Goal: Information Seeking & Learning: Find specific fact

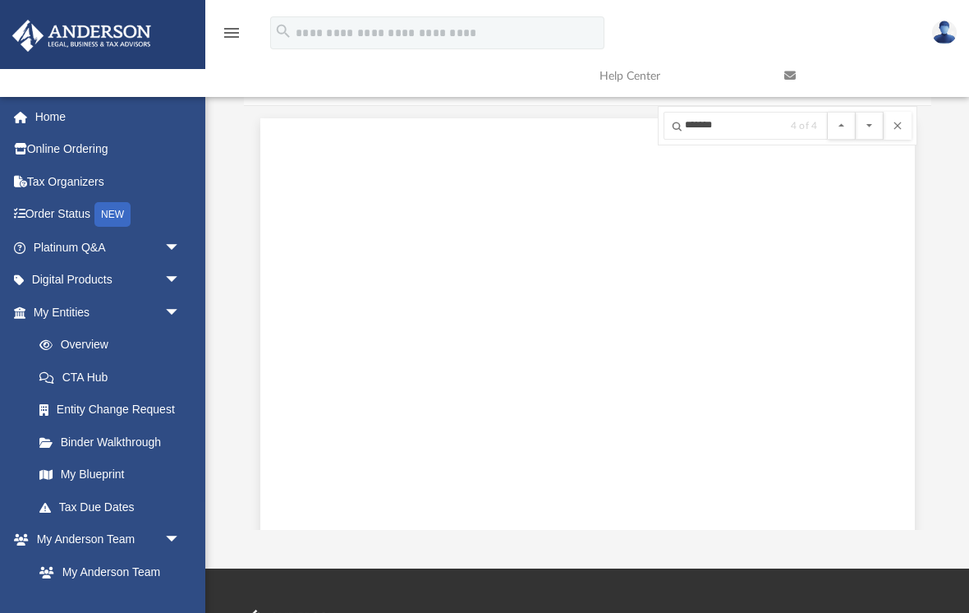
scroll to position [989557, 0]
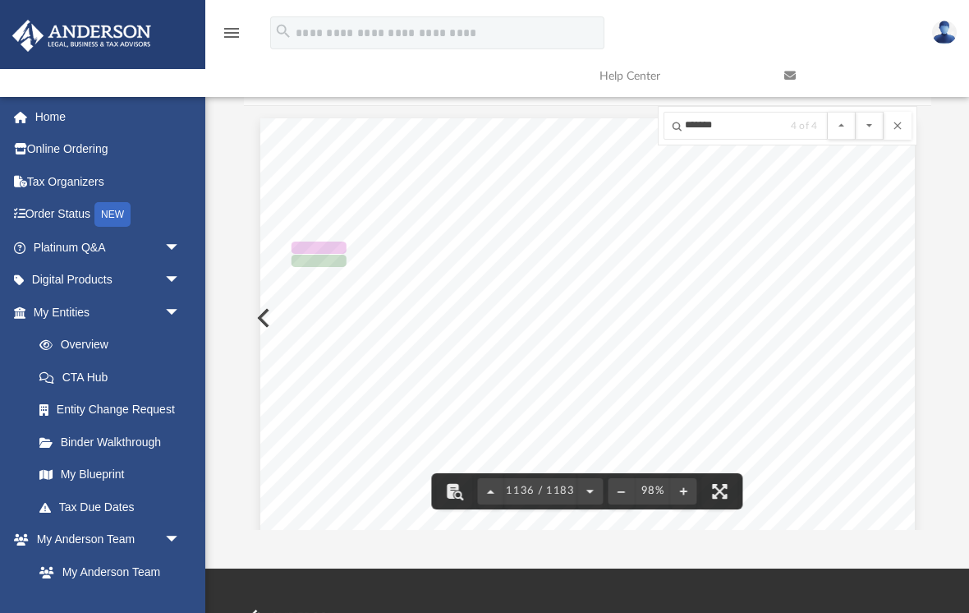
click at [900, 125] on button "File preview" at bounding box center [898, 126] width 28 height 28
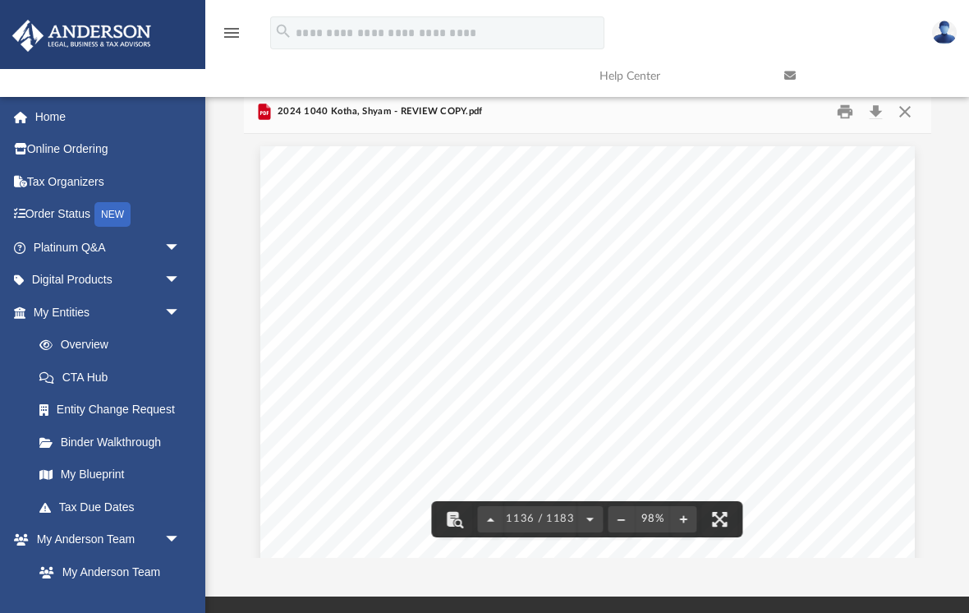
click at [904, 113] on button "Close" at bounding box center [905, 111] width 30 height 25
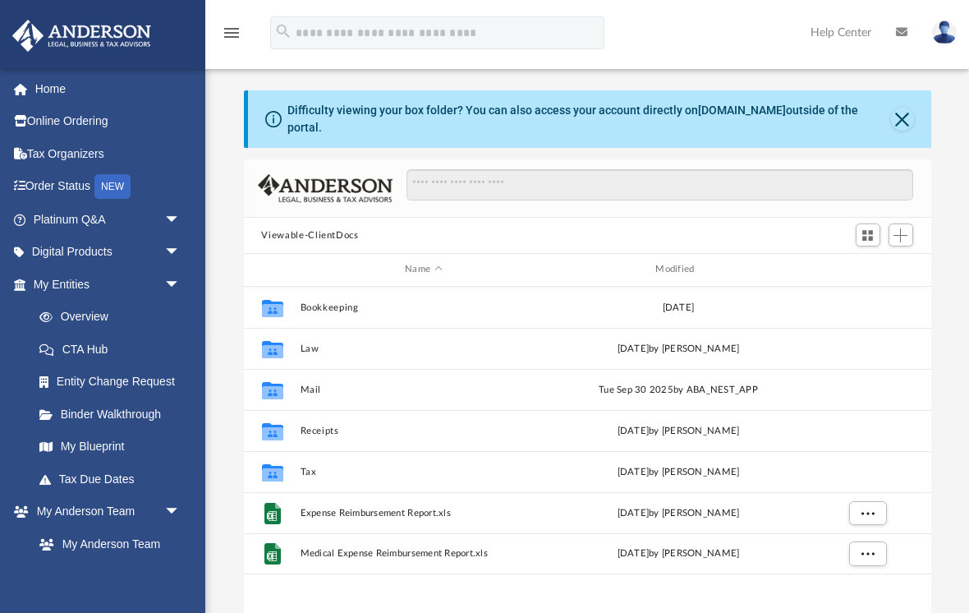
scroll to position [374, 688]
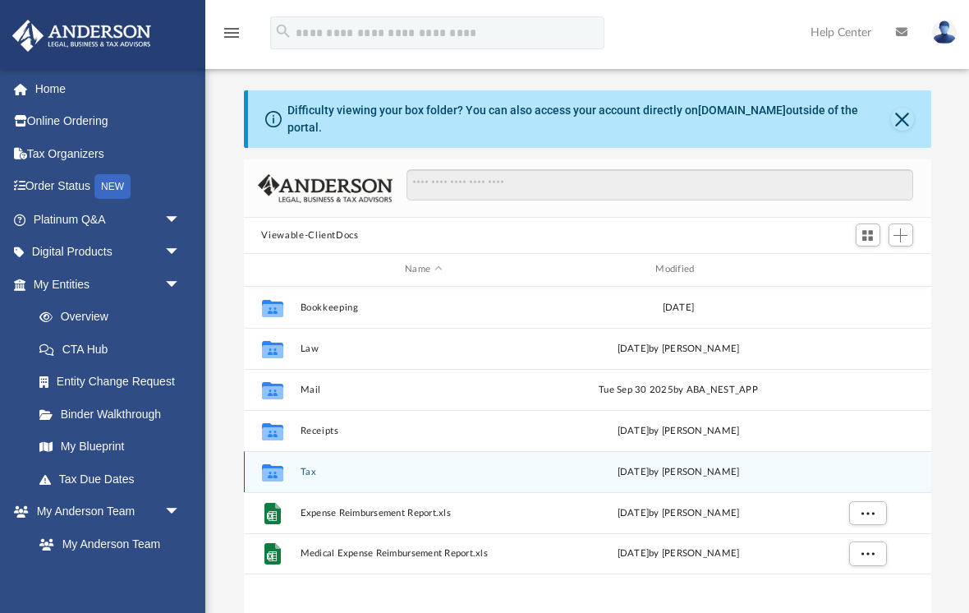
click at [385, 467] on button "Tax" at bounding box center [423, 472] width 247 height 11
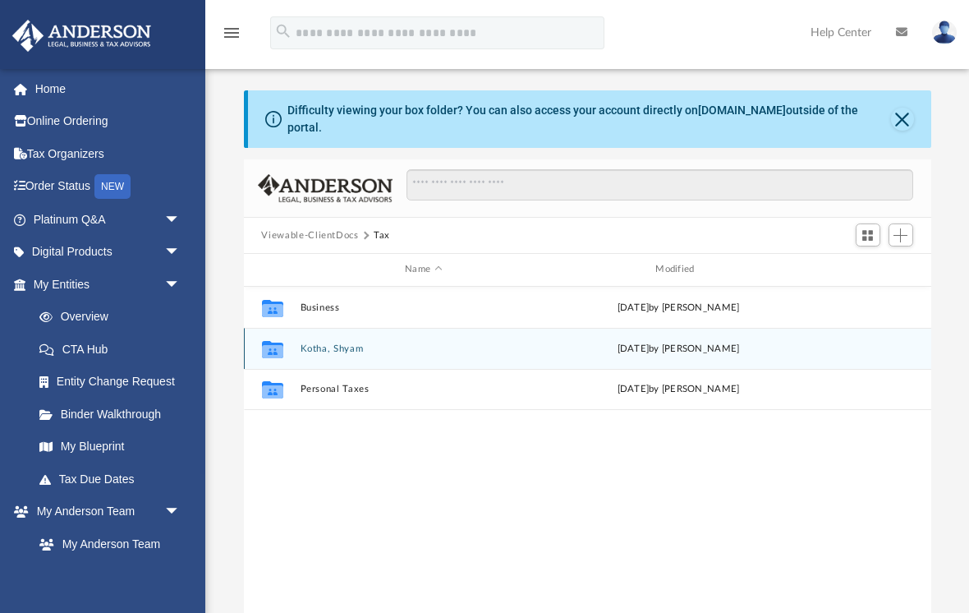
click at [448, 343] on button "Kotha, Shyam" at bounding box center [423, 348] width 247 height 11
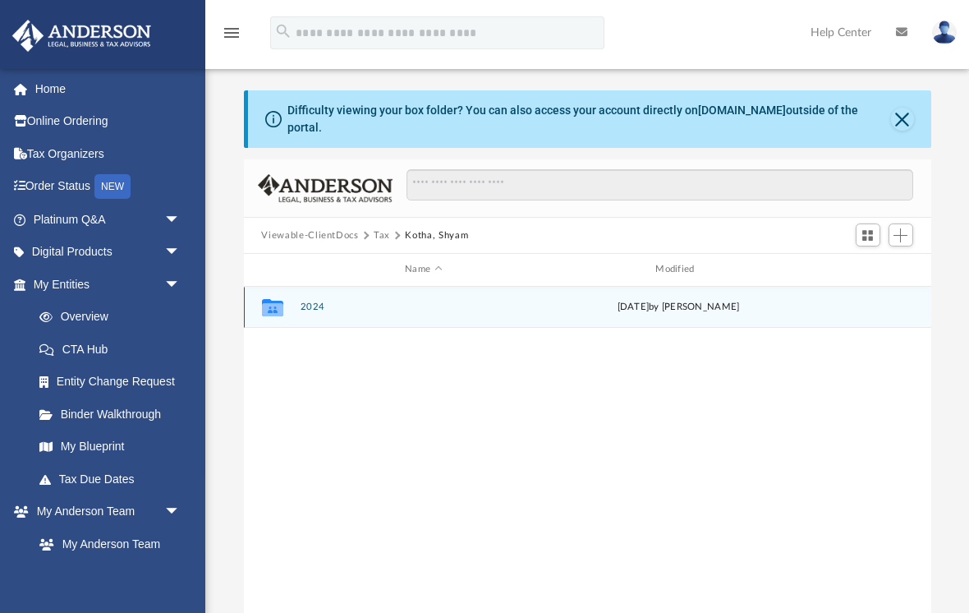
click at [453, 301] on button "2024" at bounding box center [423, 306] width 247 height 11
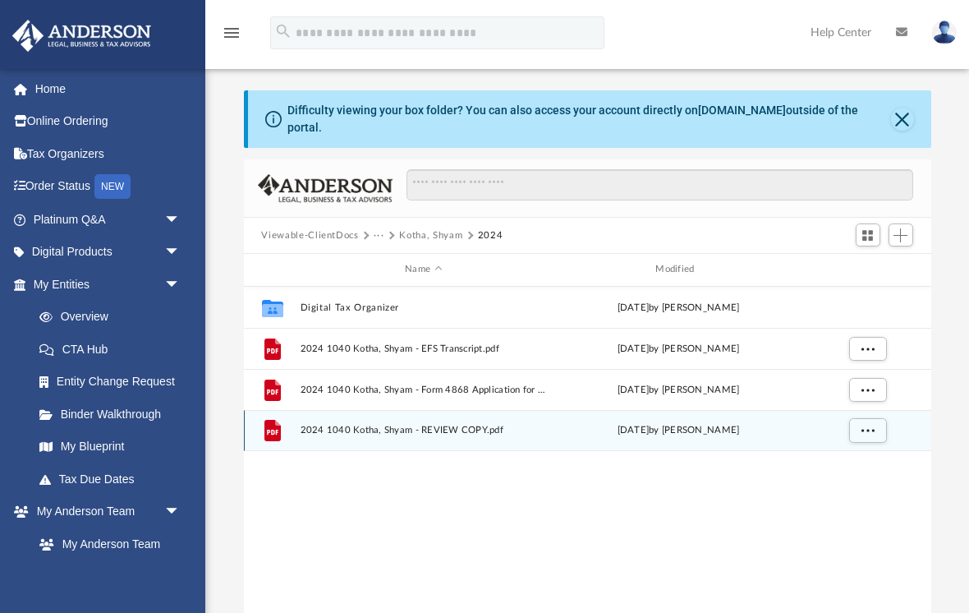
click at [453, 425] on span "2024 1040 Kotha, Shyam - REVIEW COPY.pdf" at bounding box center [423, 430] width 247 height 11
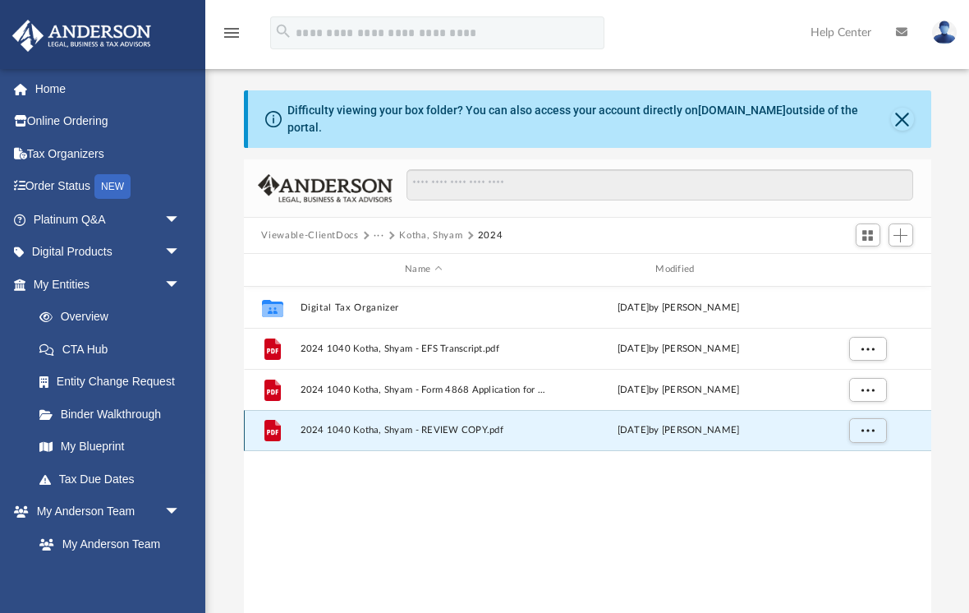
click at [863, 425] on span "More options" at bounding box center [867, 429] width 13 height 9
click at [857, 450] on li "Preview" at bounding box center [853, 451] width 48 height 17
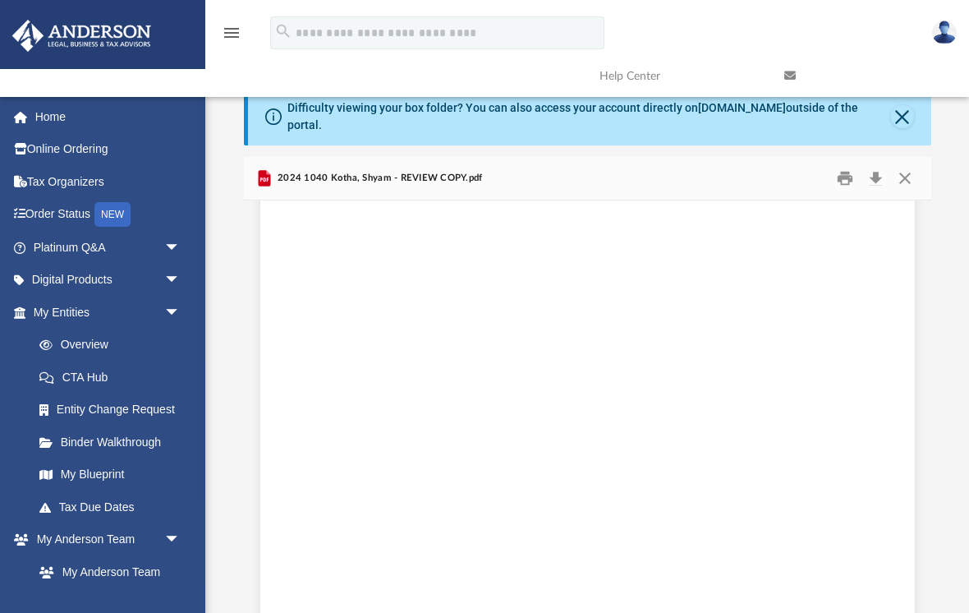
scroll to position [757851, 0]
click at [904, 167] on button "Close" at bounding box center [905, 178] width 30 height 25
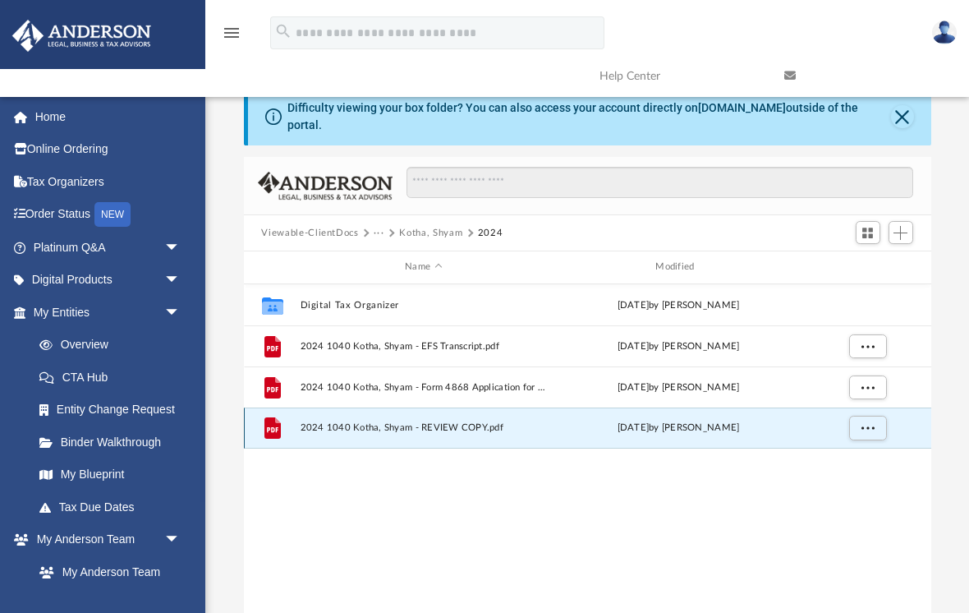
click at [867, 423] on span "More options" at bounding box center [867, 427] width 13 height 9
click at [851, 441] on li "Preview" at bounding box center [853, 448] width 48 height 17
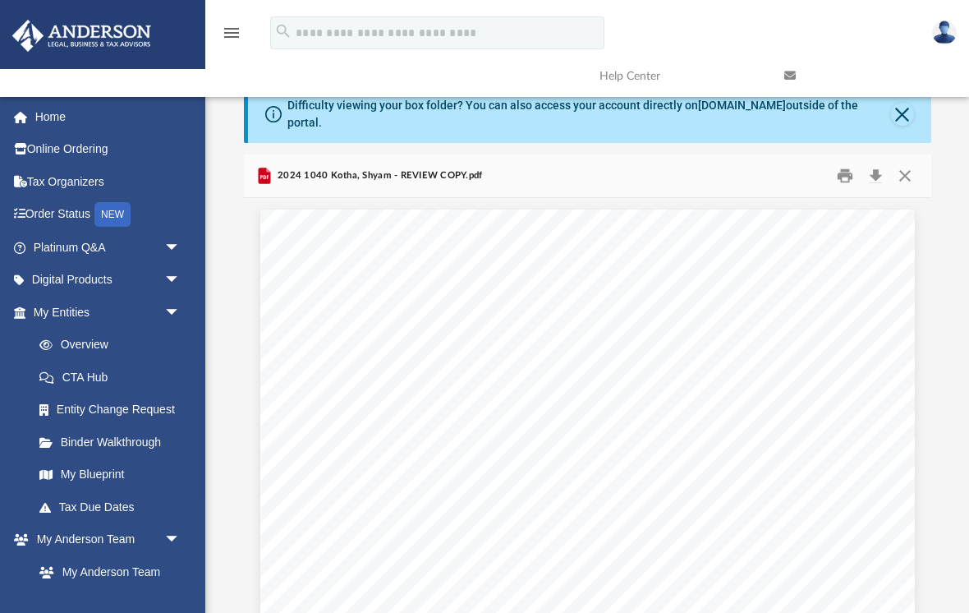
scroll to position [16, 0]
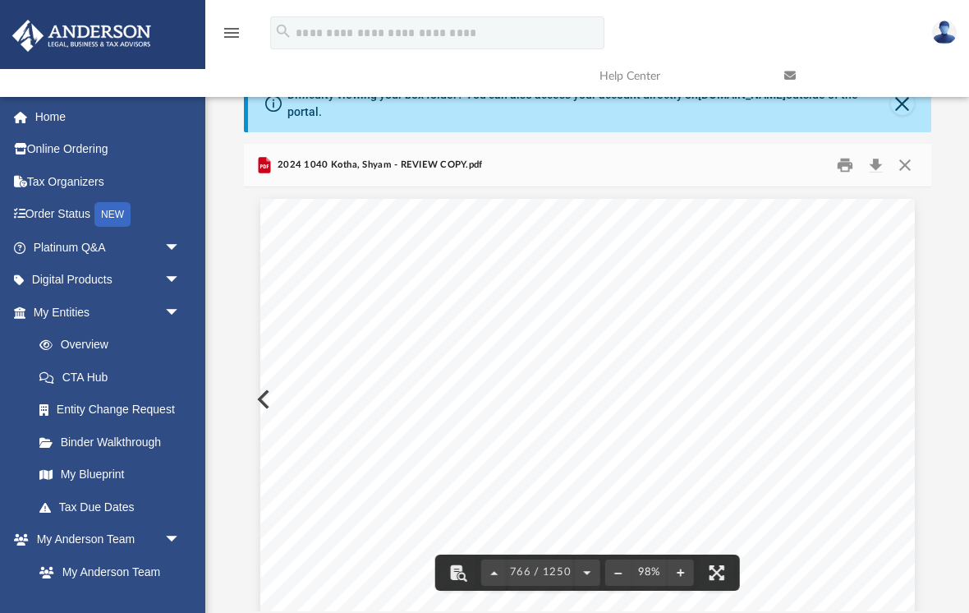
click at [905, 434] on div "Page 766" at bounding box center [587, 622] width 655 height 847
click at [816, 436] on div "Page 766" at bounding box center [587, 622] width 655 height 847
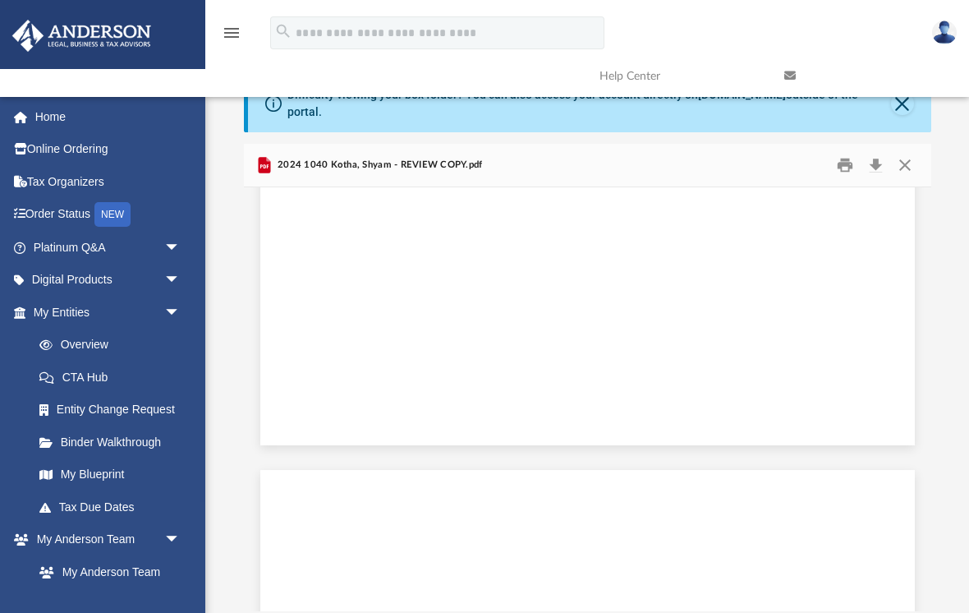
scroll to position [510615, 0]
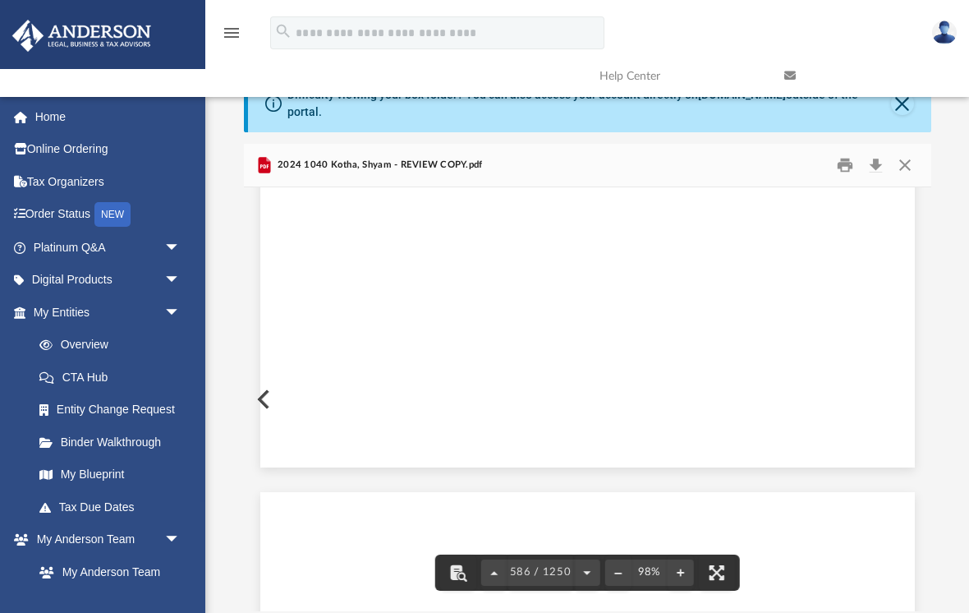
click at [661, 338] on div "Page 586" at bounding box center [587, 43] width 655 height 872
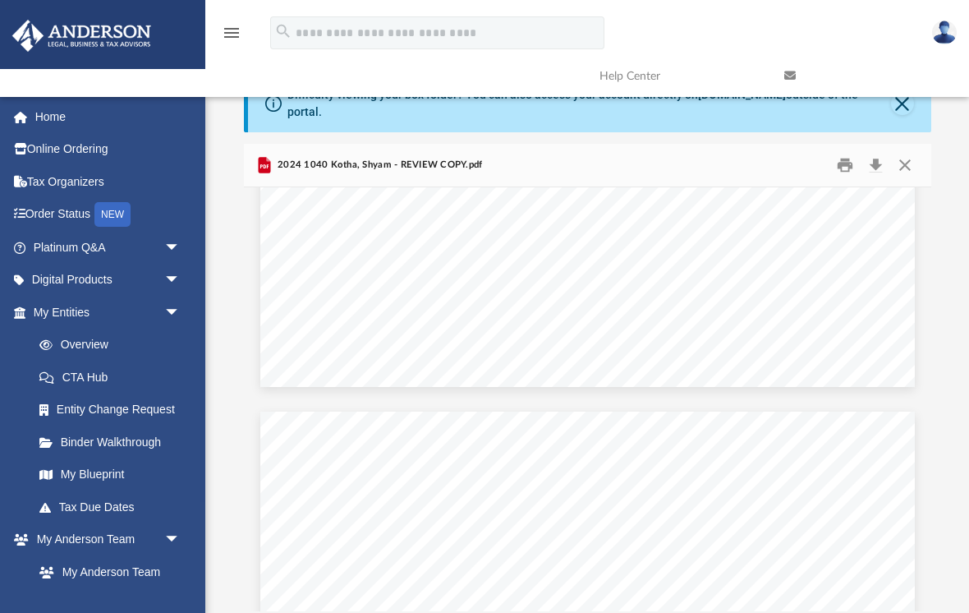
scroll to position [392948, 0]
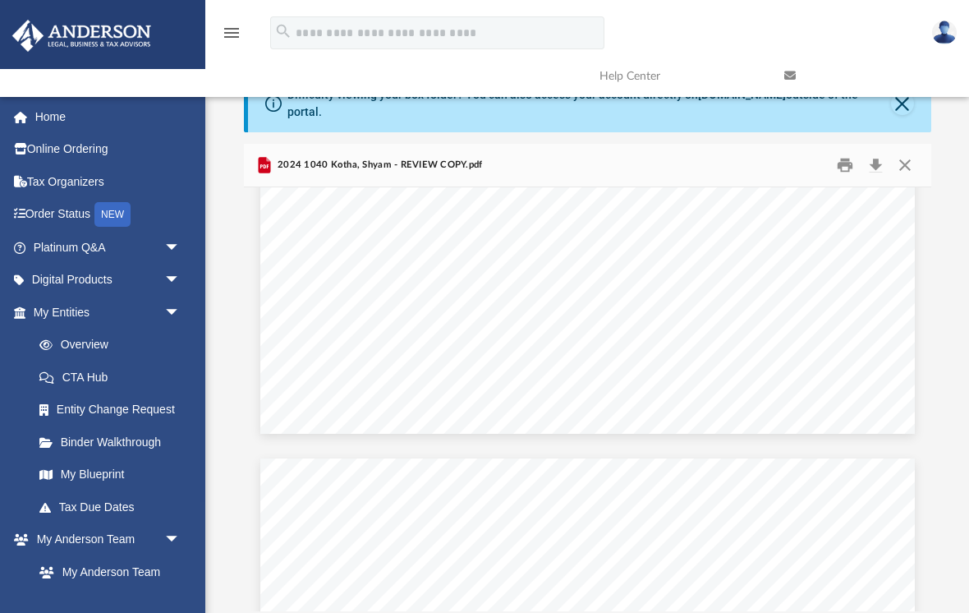
click at [706, 149] on div "2024 1040 Kotha, Shyam - REVIEW COPY.pdf" at bounding box center [588, 166] width 688 height 44
click at [449, 158] on span "2024 1040 Kotha, Shyam - REVIEW COPY.pdf" at bounding box center [378, 165] width 209 height 15
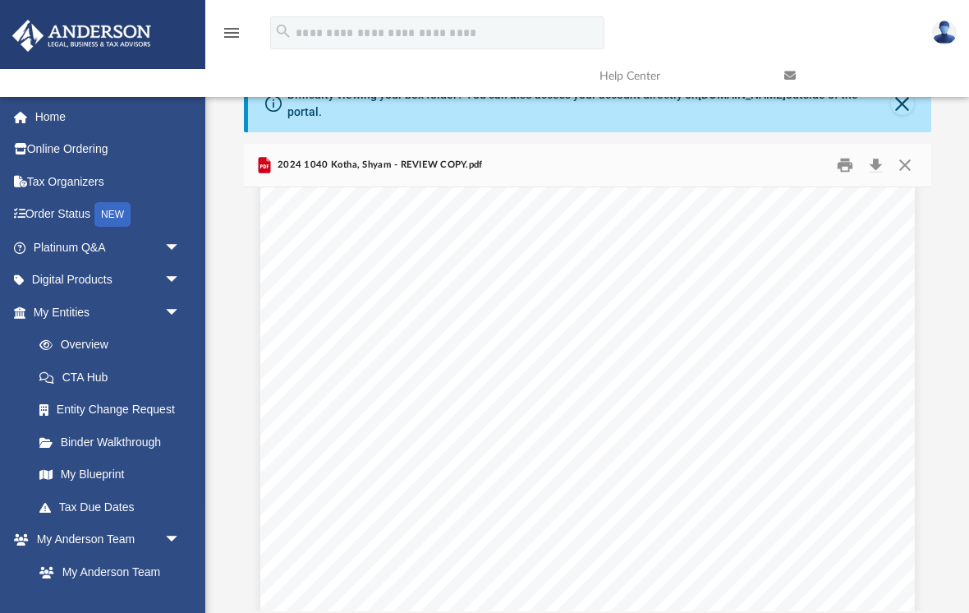
click at [712, 152] on div "2024 1040 Kotha, Shyam - REVIEW COPY.pdf" at bounding box center [588, 166] width 688 height 44
click at [739, 158] on div "2024 1040 Kotha, Shyam - REVIEW COPY.pdf" at bounding box center [588, 166] width 688 height 44
click at [600, 148] on div "2024 1040 Kotha, Shyam - REVIEW COPY.pdf" at bounding box center [588, 166] width 688 height 44
click at [552, 154] on div "2024 1040 Kotha, Shyam - REVIEW COPY.pdf" at bounding box center [588, 166] width 688 height 44
click at [419, 158] on span "2024 1040 Kotha, Shyam - REVIEW COPY.pdf" at bounding box center [378, 165] width 209 height 15
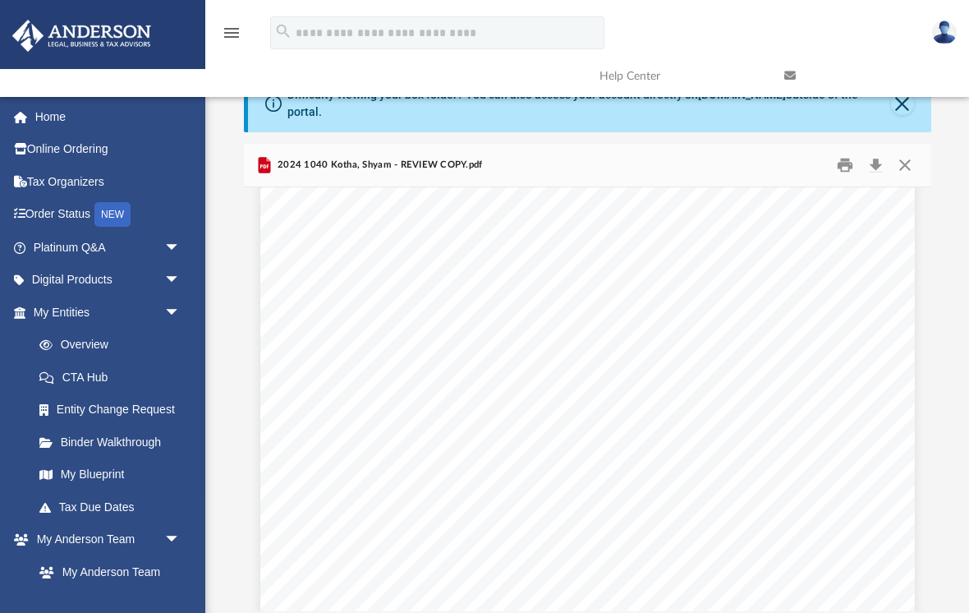
click at [367, 158] on span "2024 1040 Kotha, Shyam - REVIEW COPY.pdf" at bounding box center [378, 165] width 209 height 15
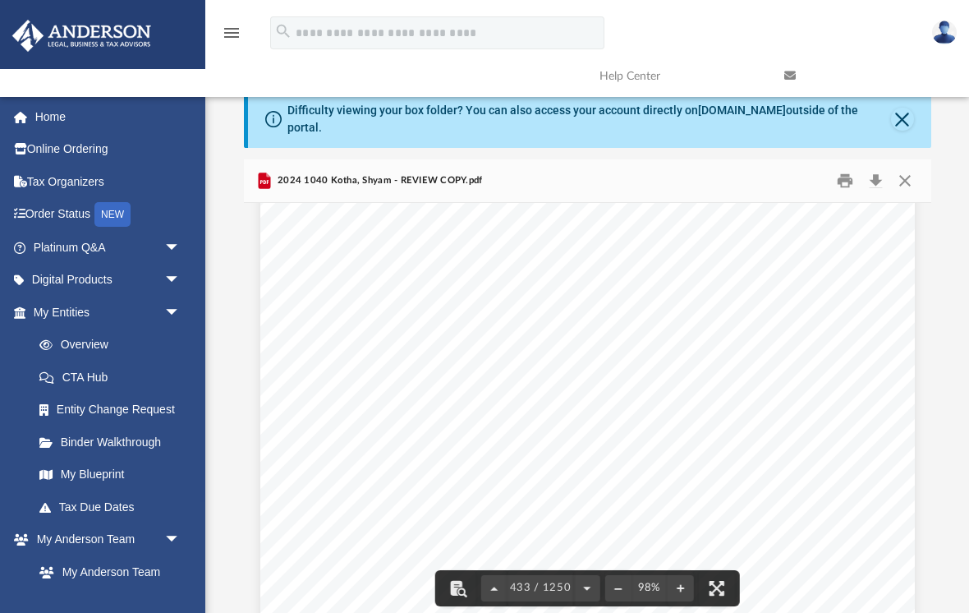
scroll to position [376642, 0]
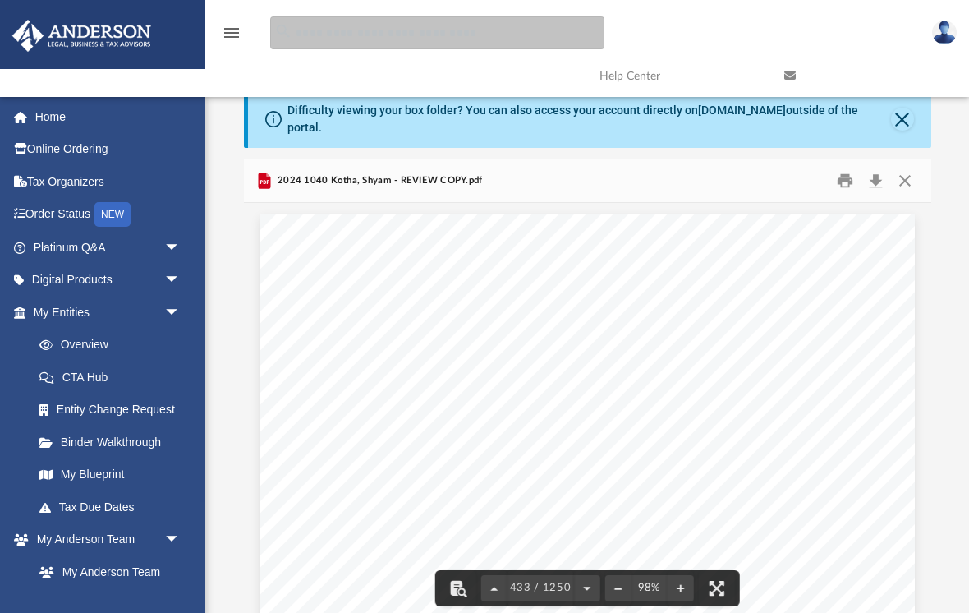
click at [434, 35] on input "search" at bounding box center [437, 32] width 334 height 33
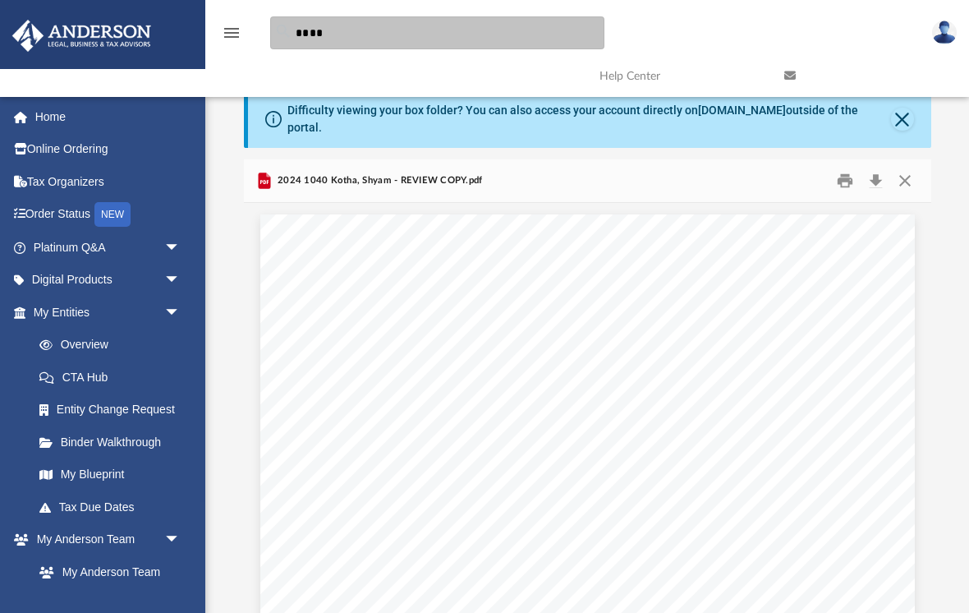
type input "****"
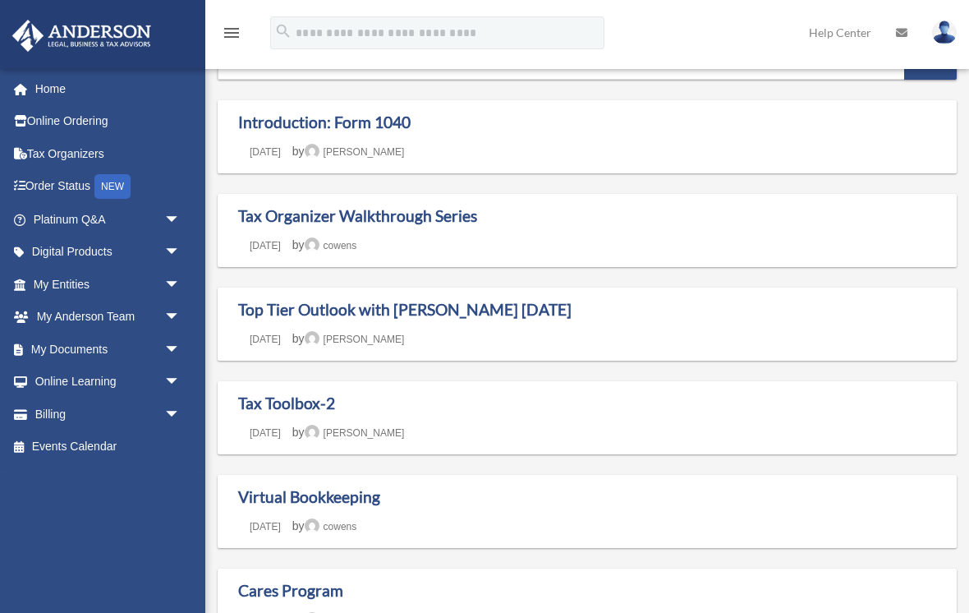
click at [101, 346] on link "My Documents arrow_drop_down" at bounding box center [108, 349] width 194 height 33
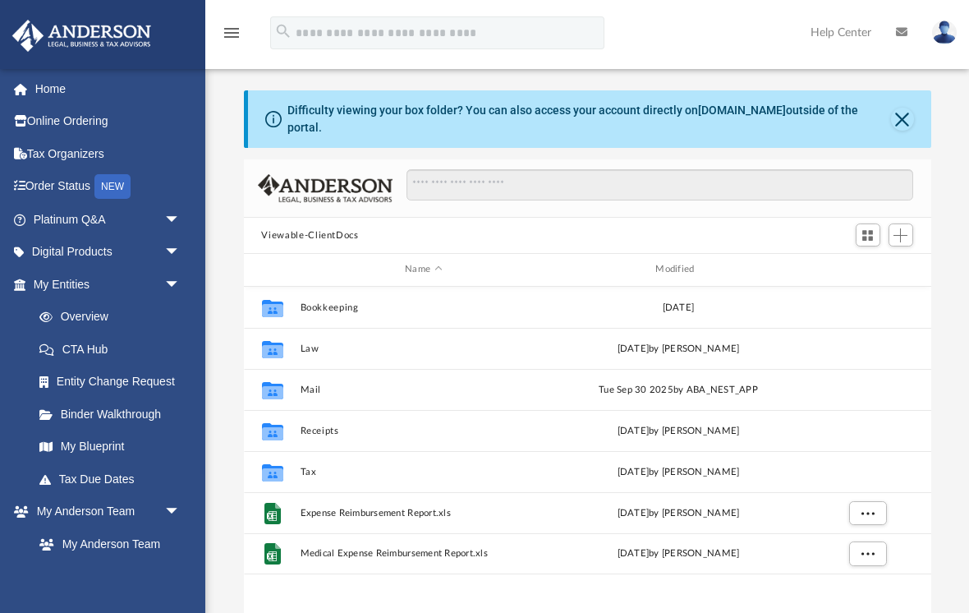
scroll to position [1, 1]
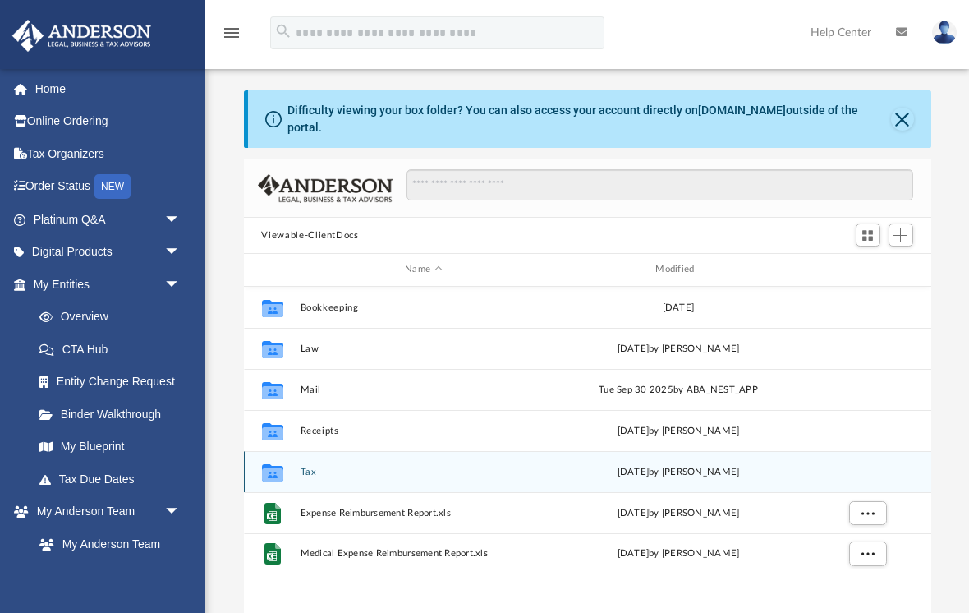
click at [343, 467] on button "Tax" at bounding box center [423, 472] width 247 height 11
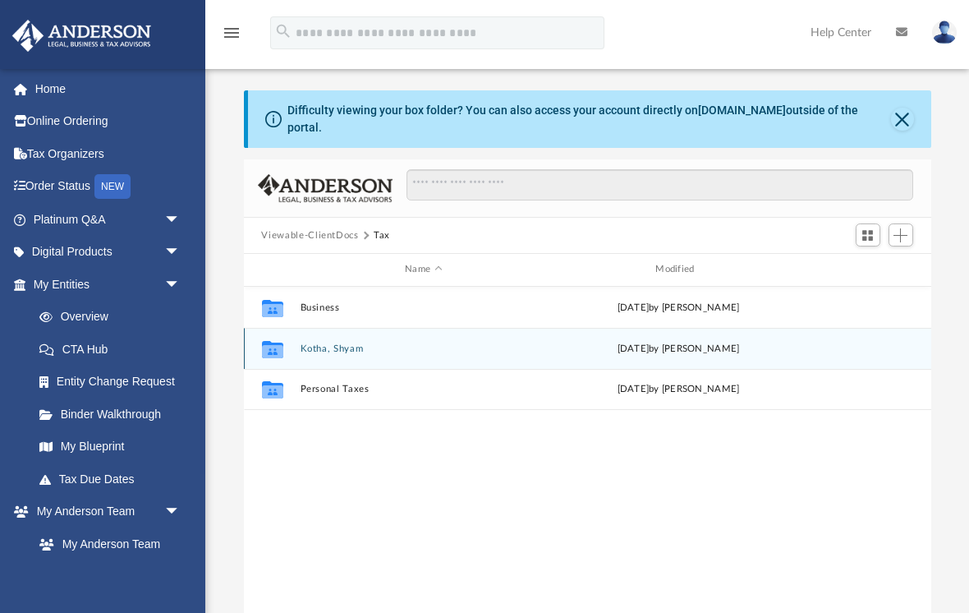
click at [353, 343] on button "Kotha, Shyam" at bounding box center [423, 348] width 247 height 11
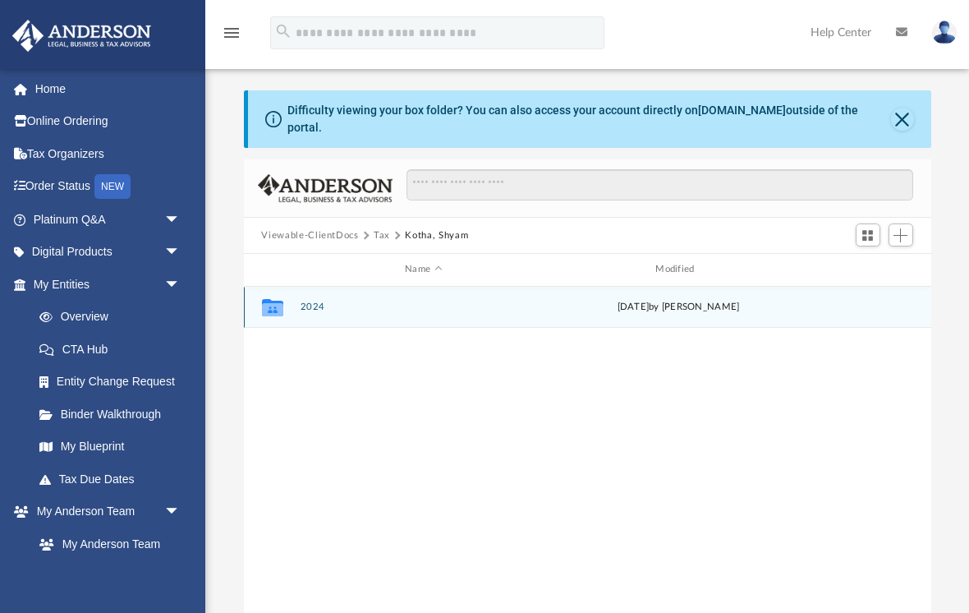
click at [319, 301] on button "2024" at bounding box center [423, 306] width 247 height 11
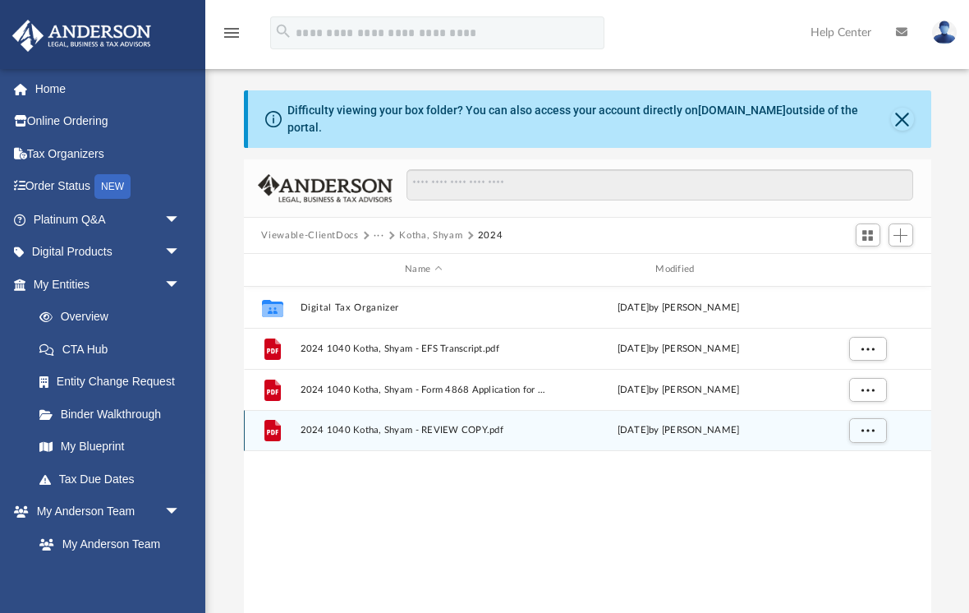
click at [468, 425] on span "2024 1040 Kotha, Shyam - REVIEW COPY.pdf" at bounding box center [423, 430] width 247 height 11
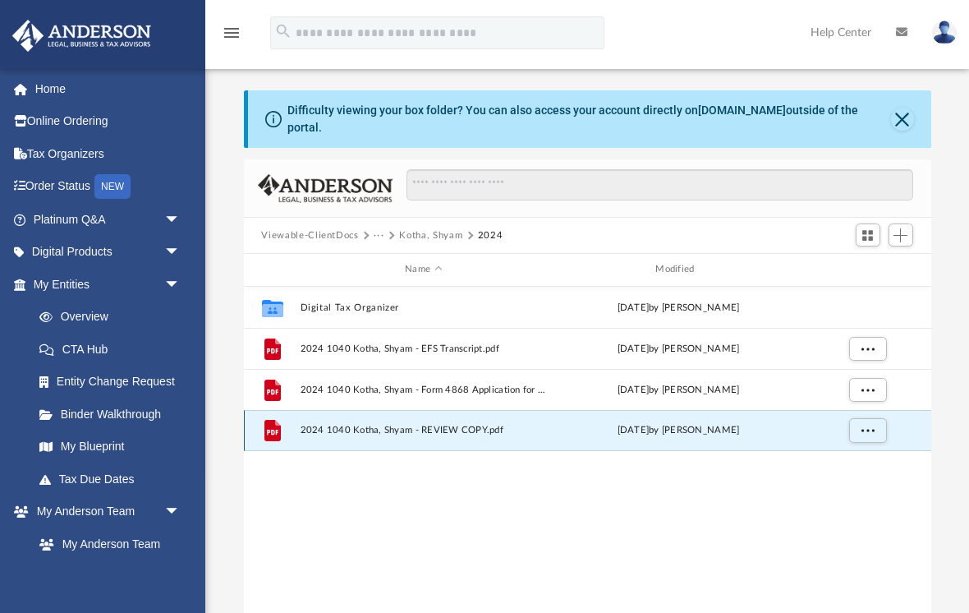
click at [867, 425] on span "More options" at bounding box center [867, 429] width 13 height 9
click at [859, 450] on li "Preview" at bounding box center [853, 451] width 48 height 17
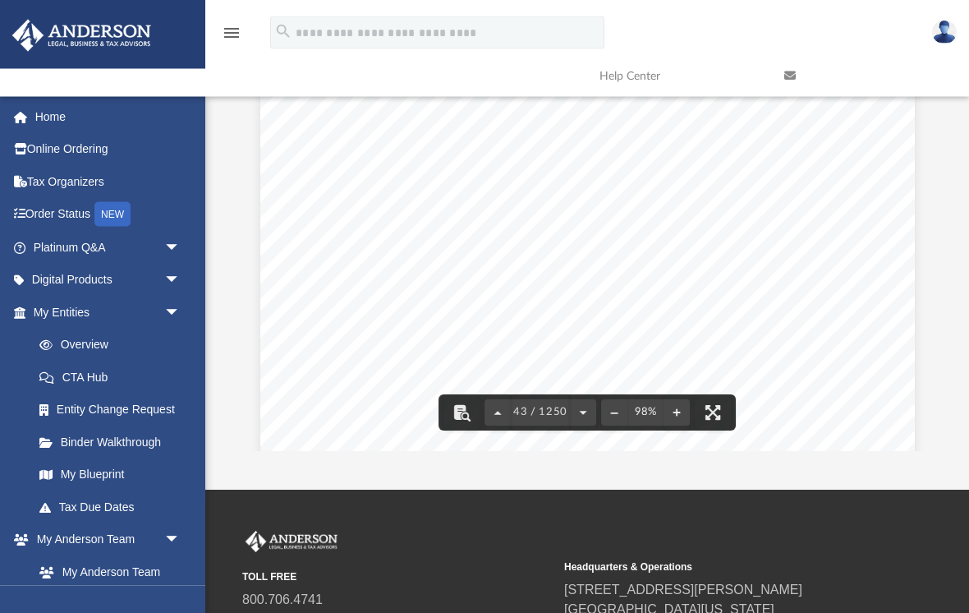
scroll to position [176, 0]
click at [536, 407] on span "43 / 1250" at bounding box center [540, 412] width 59 height 11
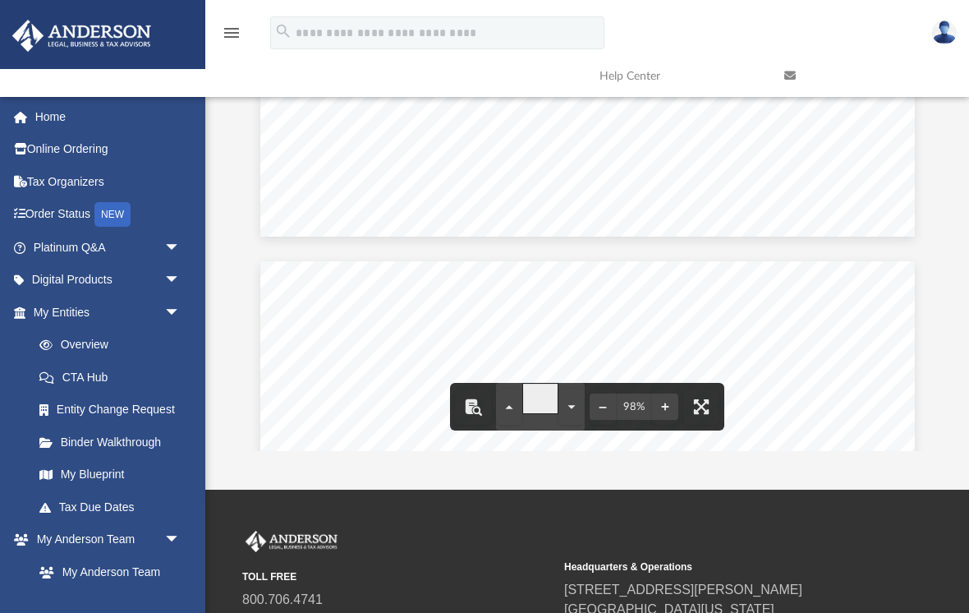
type input "**"
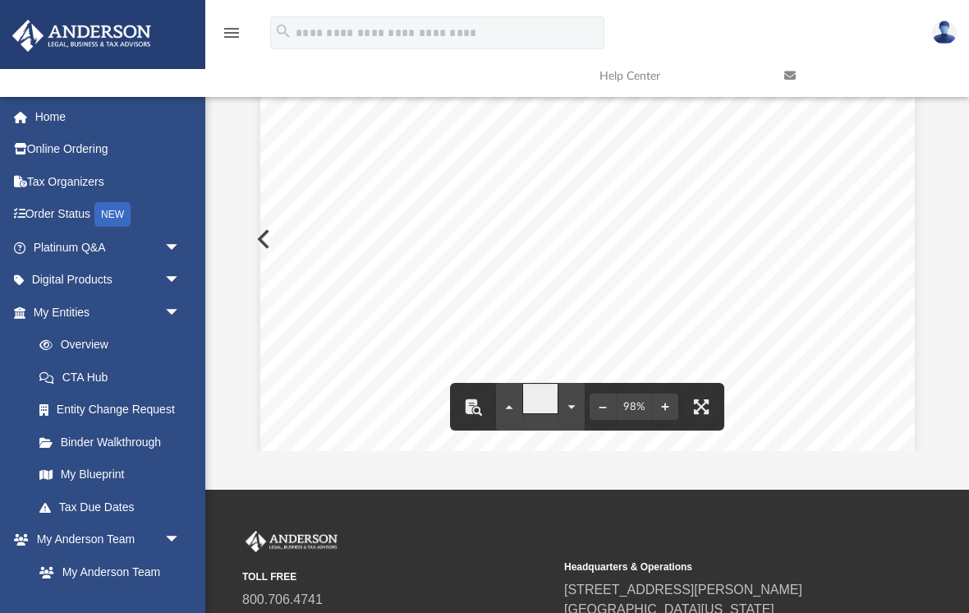
click at [573, 399] on button "File preview" at bounding box center [572, 407] width 26 height 36
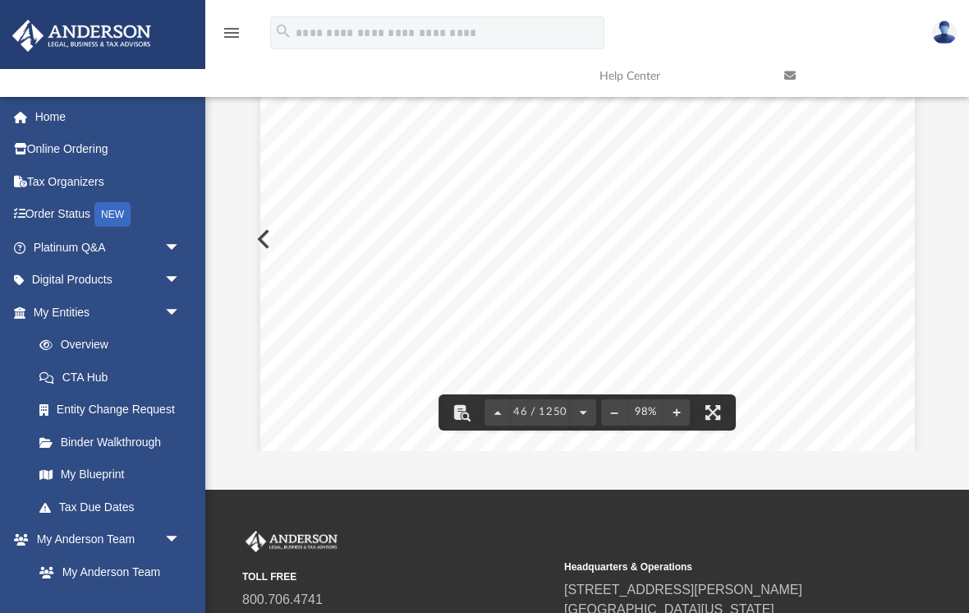
scroll to position [39233, 0]
click at [521, 407] on span "46 / 1250" at bounding box center [540, 412] width 59 height 11
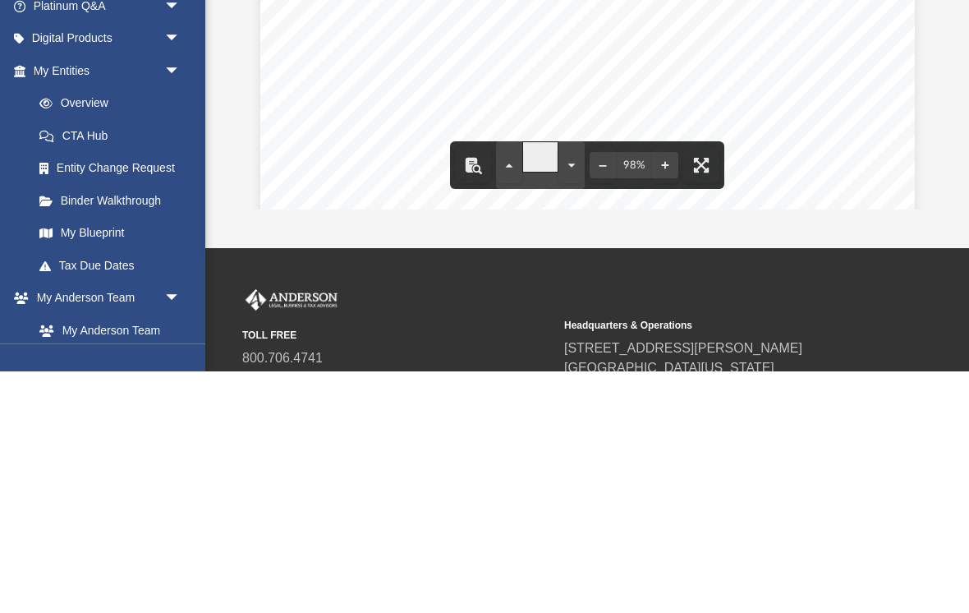
type input "**"
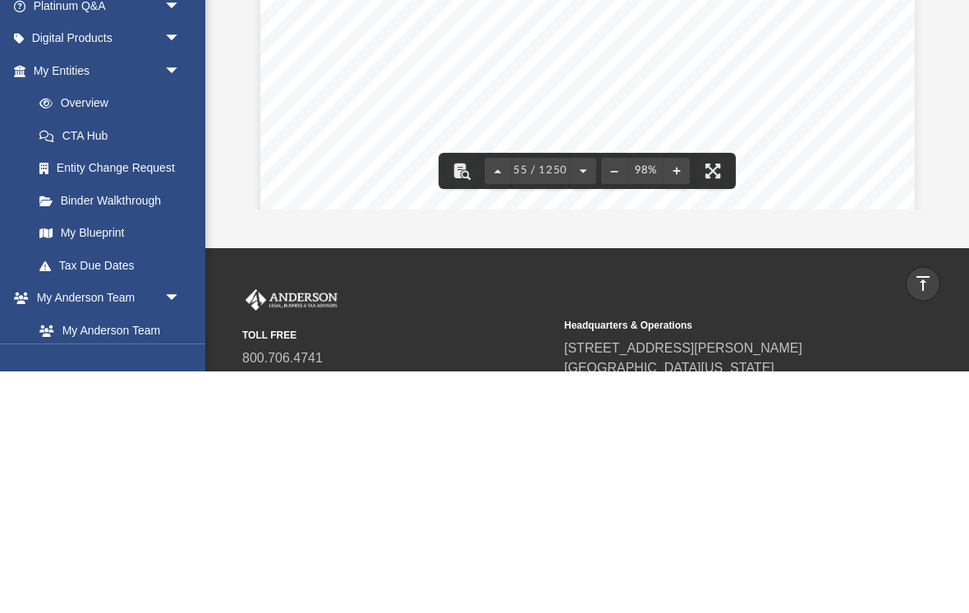
scroll to position [191, 0]
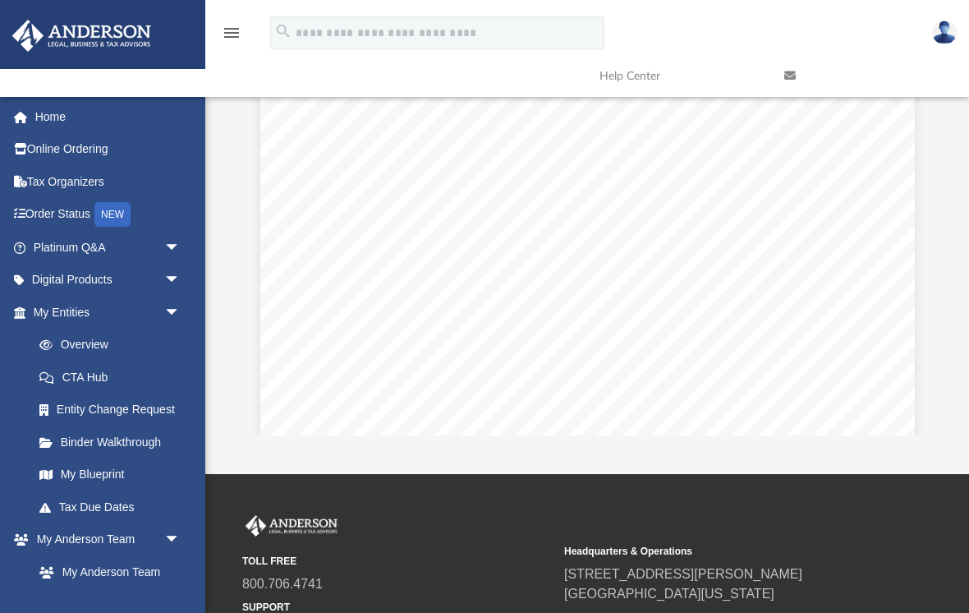
click at [525, 393] on span "55 / 1250" at bounding box center [540, 396] width 59 height 11
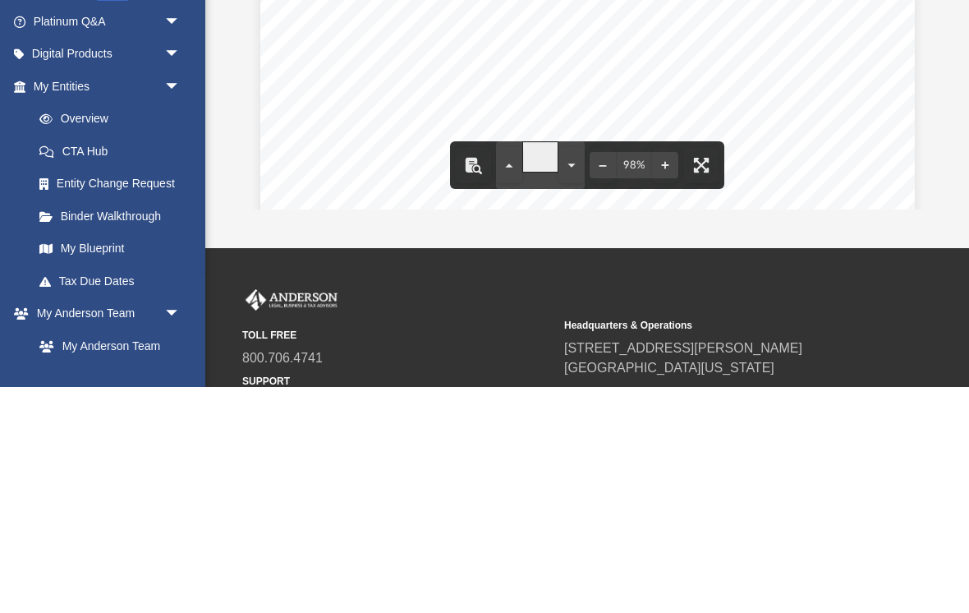
type input "**"
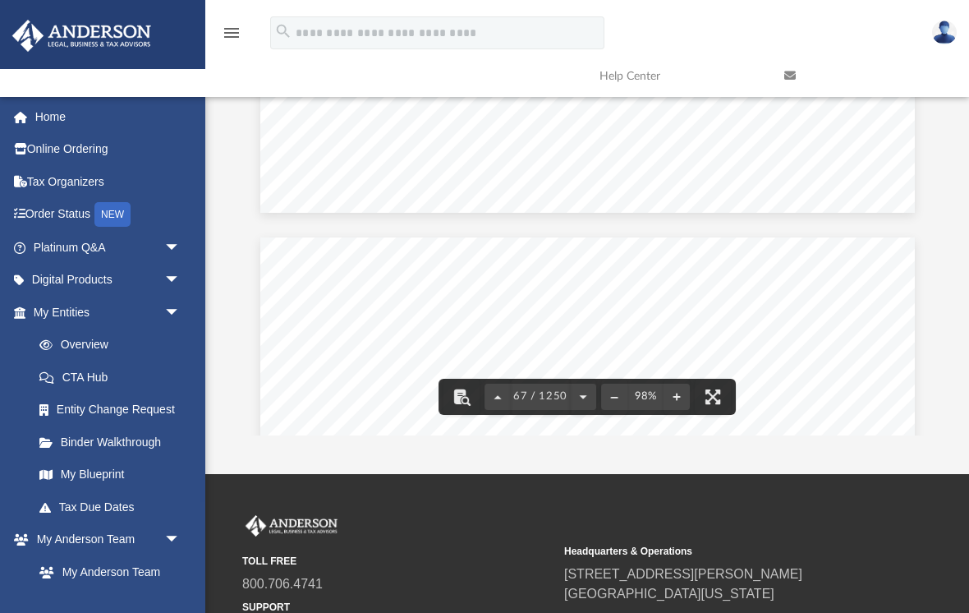
scroll to position [57341, 0]
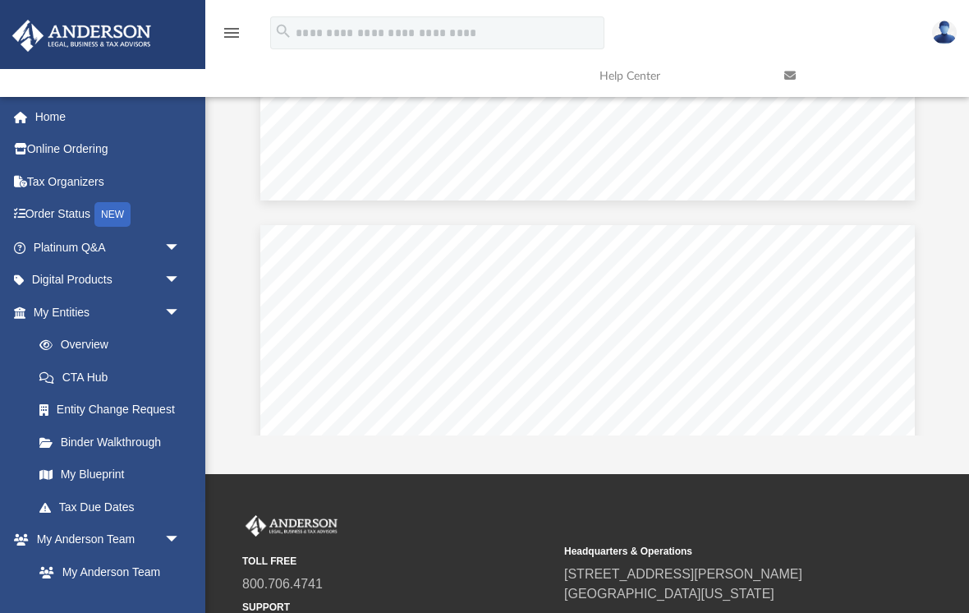
click at [528, 391] on span "67 / 1250" at bounding box center [540, 396] width 59 height 11
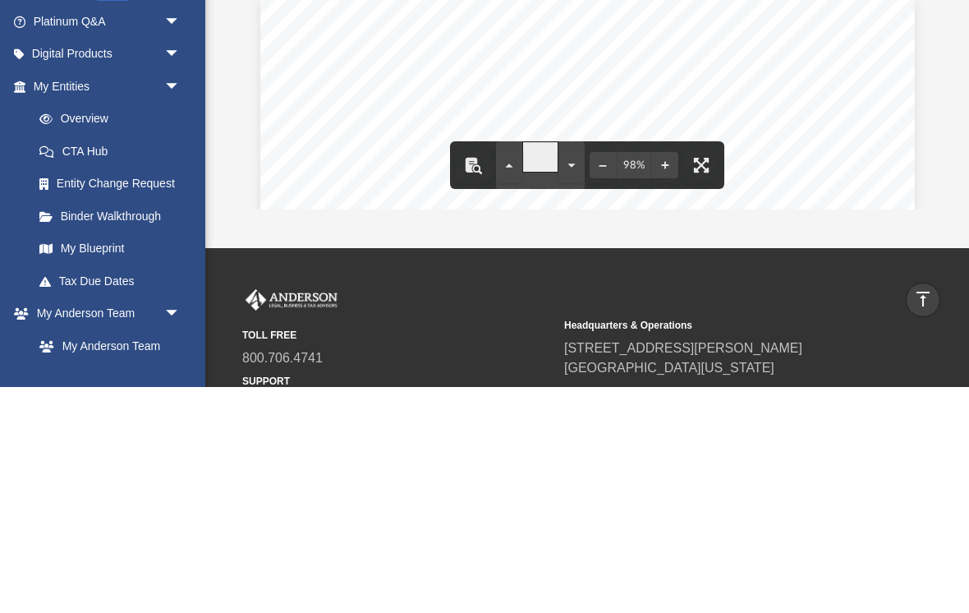
type input "**"
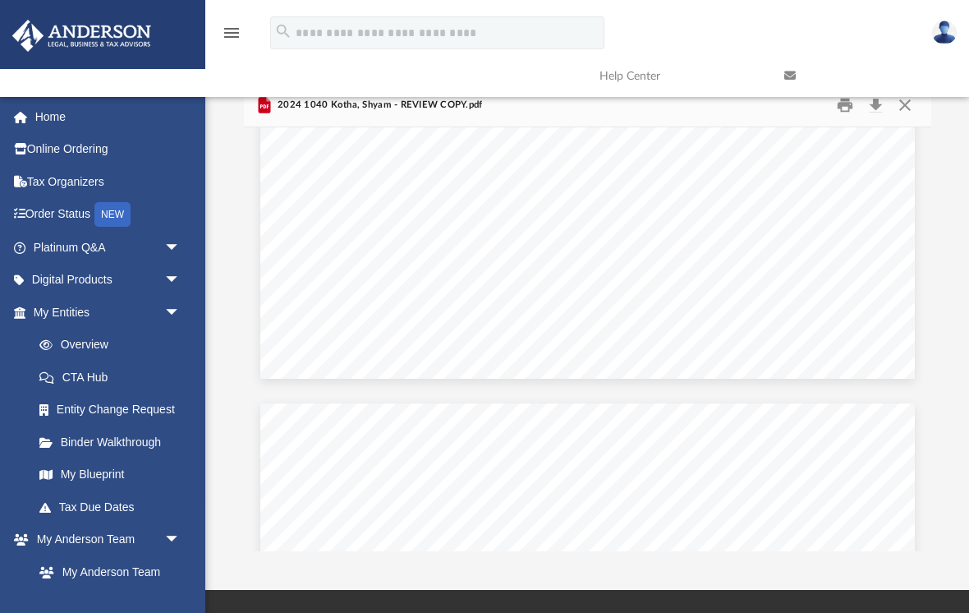
scroll to position [69487, 0]
